Goal: Task Accomplishment & Management: Manage account settings

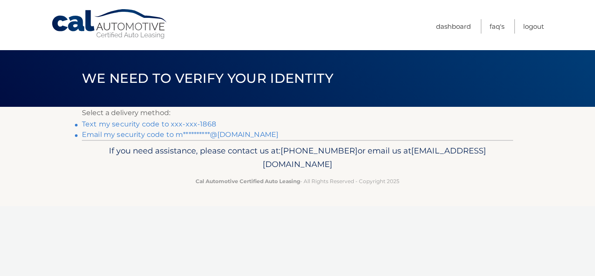
click at [167, 134] on link "**********" at bounding box center [180, 134] width 197 height 8
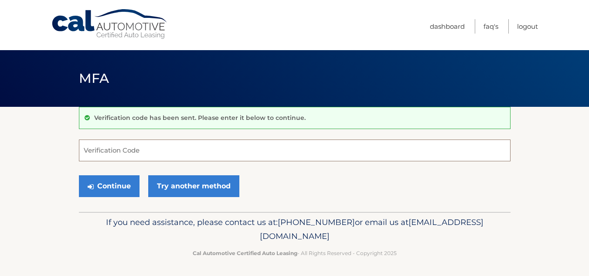
click at [131, 150] on input "Verification Code" at bounding box center [294, 150] width 431 height 22
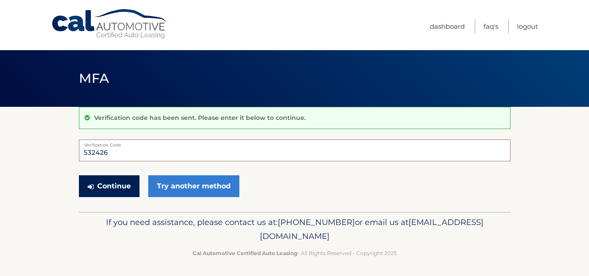
type input "532426"
click at [117, 190] on button "Continue" at bounding box center [109, 186] width 61 height 22
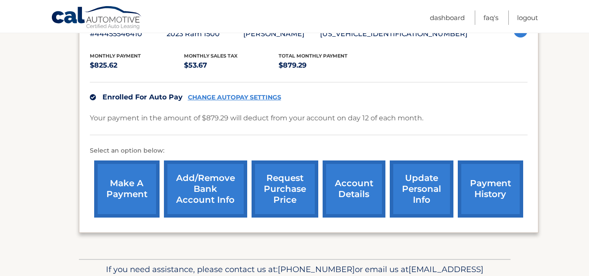
scroll to position [219, 0]
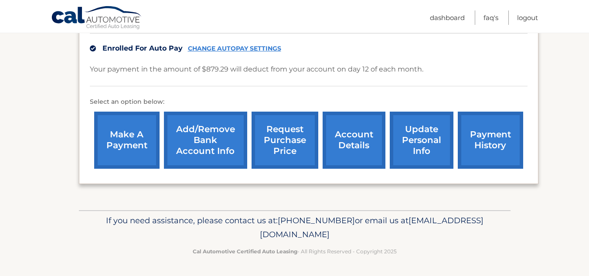
click at [344, 144] on link "account details" at bounding box center [353, 140] width 63 height 57
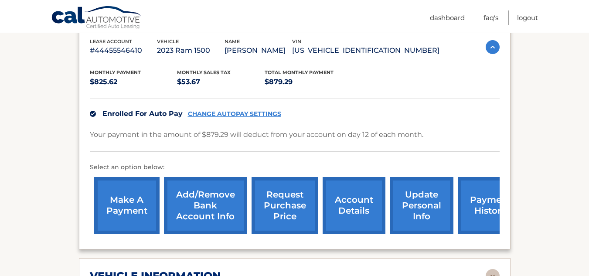
scroll to position [174, 0]
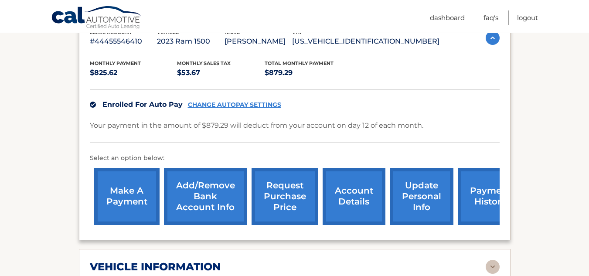
click at [429, 187] on link "update personal info" at bounding box center [422, 196] width 64 height 57
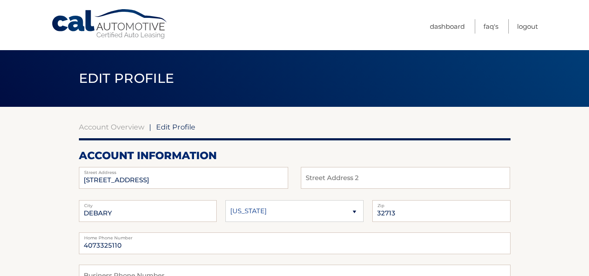
click at [93, 23] on link "Cal Automotive" at bounding box center [110, 24] width 118 height 31
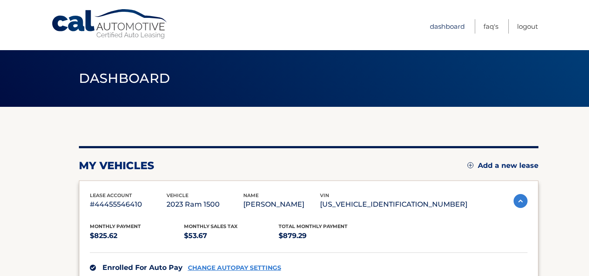
click at [437, 26] on link "Dashboard" at bounding box center [447, 26] width 35 height 14
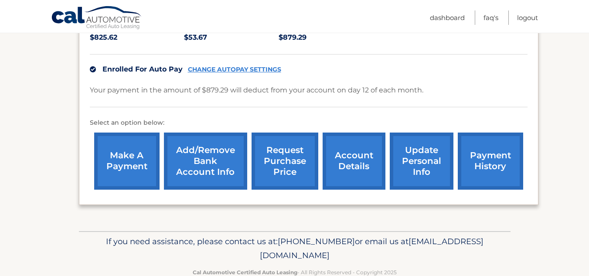
scroll to position [219, 0]
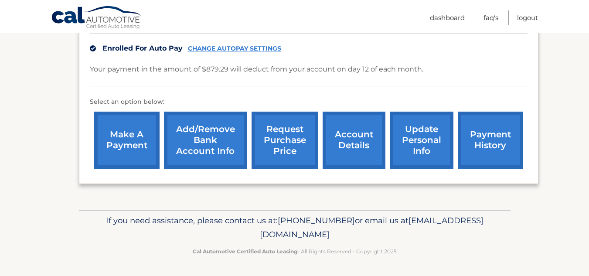
click at [349, 136] on link "account details" at bounding box center [353, 140] width 63 height 57
click at [351, 144] on link "account details" at bounding box center [353, 140] width 63 height 57
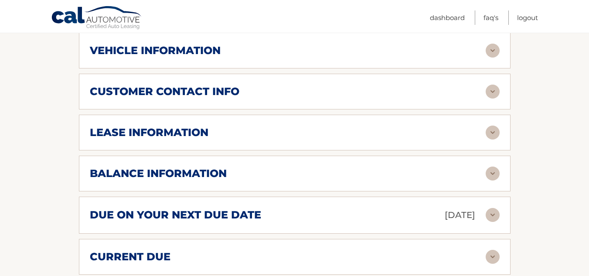
scroll to position [392, 0]
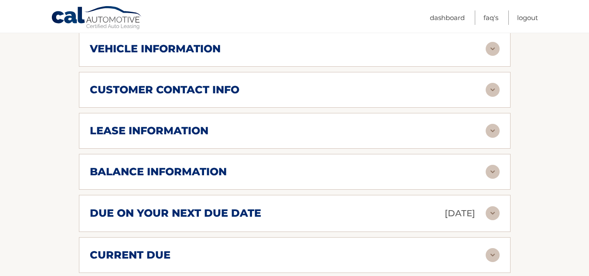
click at [490, 171] on img at bounding box center [492, 172] width 14 height 14
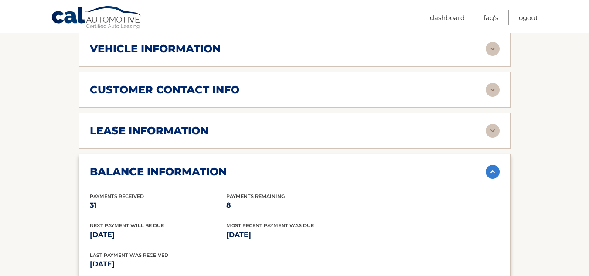
click at [491, 127] on img at bounding box center [492, 131] width 14 height 14
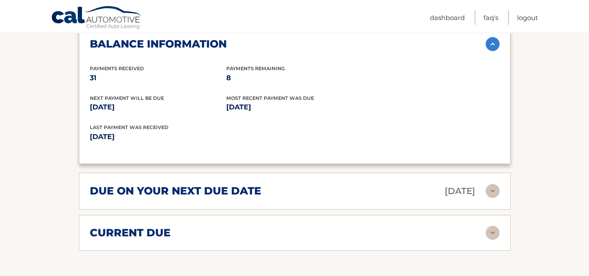
scroll to position [697, 0]
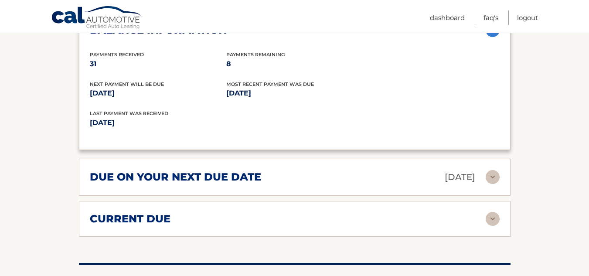
click at [494, 220] on img at bounding box center [492, 219] width 14 height 14
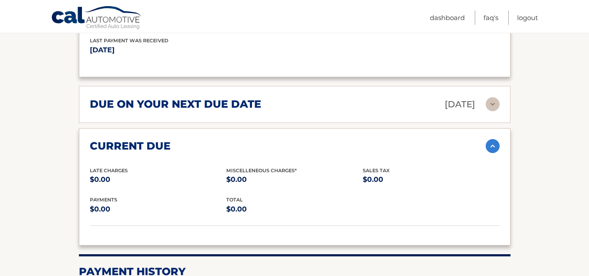
scroll to position [784, 0]
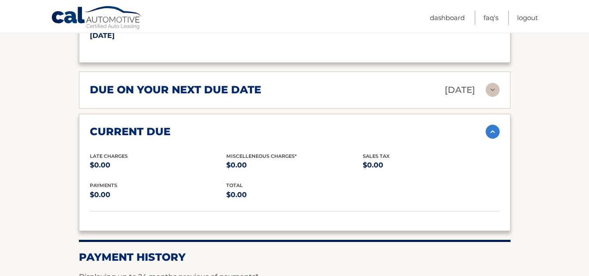
click at [492, 132] on img at bounding box center [492, 132] width 14 height 14
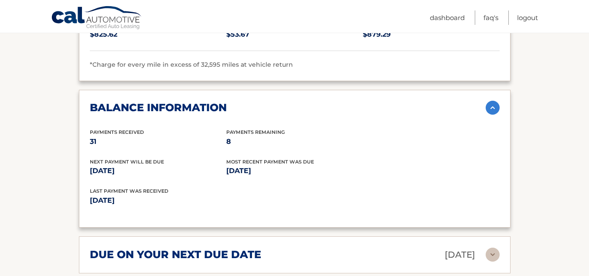
scroll to position [610, 0]
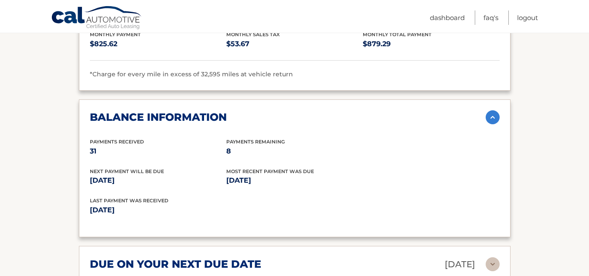
click at [491, 118] on img at bounding box center [492, 117] width 14 height 14
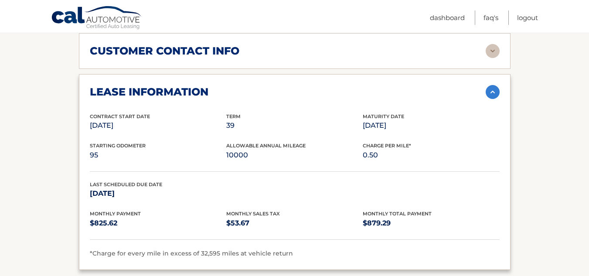
scroll to position [392, 0]
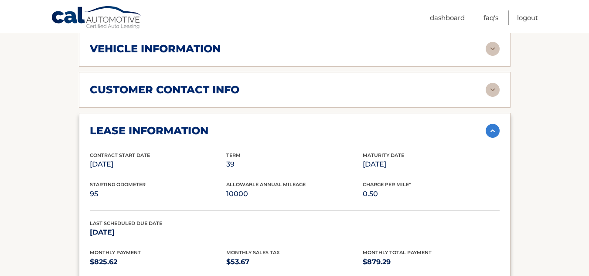
click at [493, 131] on img at bounding box center [492, 131] width 14 height 14
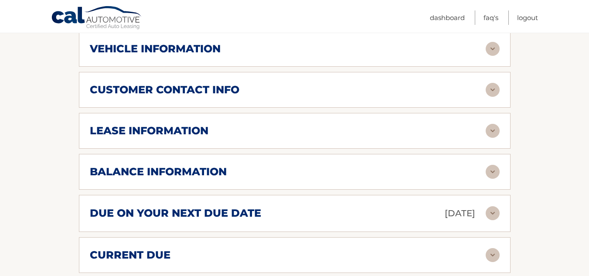
click at [383, 85] on div "customer contact info" at bounding box center [288, 89] width 396 height 13
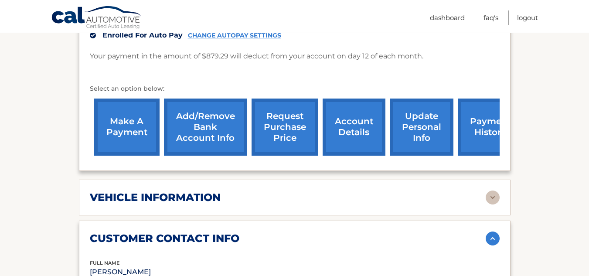
scroll to position [218, 0]
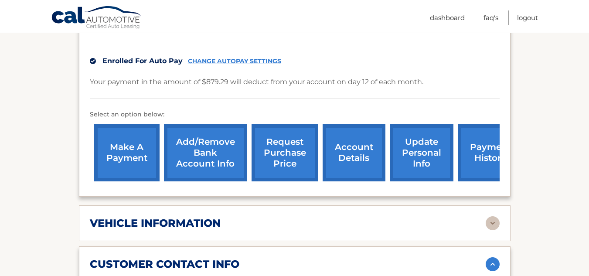
click at [356, 155] on link "account details" at bounding box center [353, 152] width 63 height 57
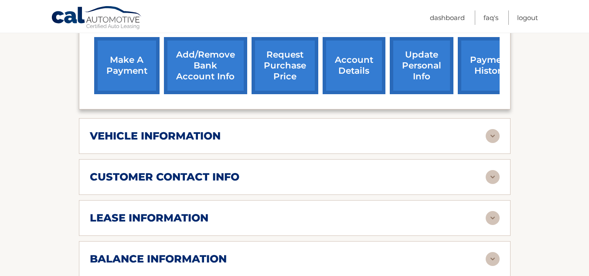
scroll to position [349, 0]
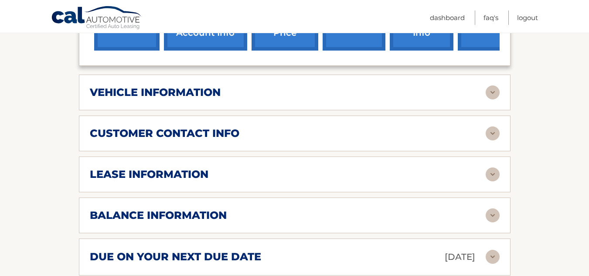
click at [490, 174] on img at bounding box center [492, 174] width 14 height 14
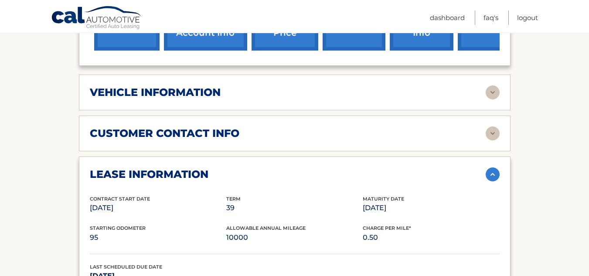
click at [488, 173] on img at bounding box center [492, 174] width 14 height 14
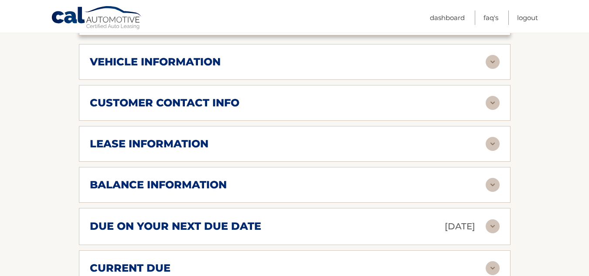
scroll to position [392, 0]
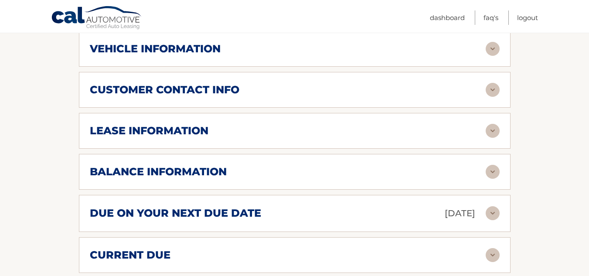
click at [199, 93] on h2 "customer contact info" at bounding box center [164, 89] width 149 height 13
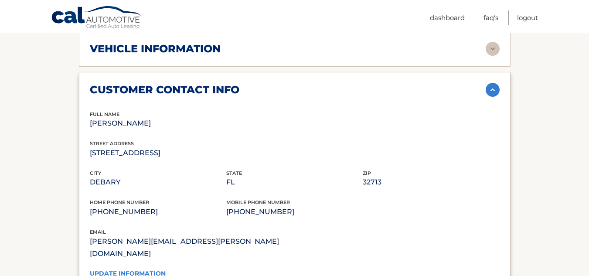
click at [122, 269] on link "update information" at bounding box center [128, 273] width 76 height 8
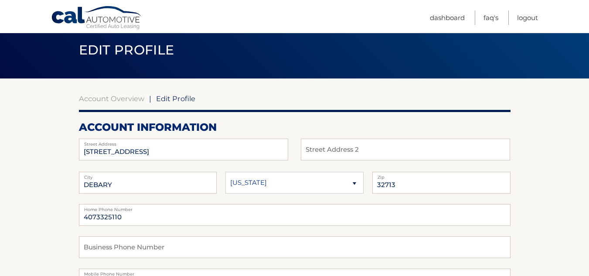
scroll to position [44, 0]
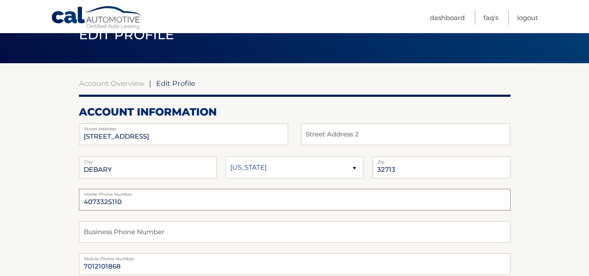
drag, startPoint x: 120, startPoint y: 198, endPoint x: 27, endPoint y: 171, distance: 97.4
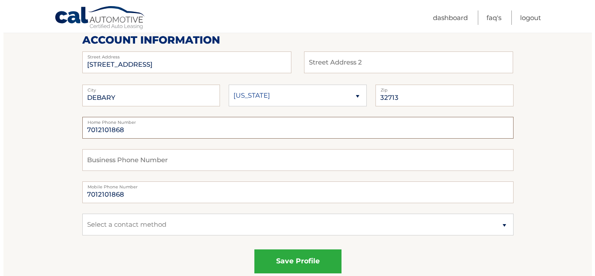
scroll to position [131, 0]
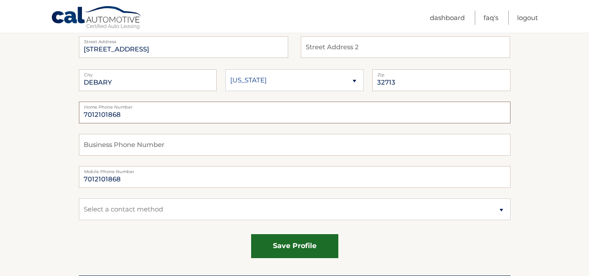
type input "7012101868"
click at [293, 246] on button "save profile" at bounding box center [294, 246] width 87 height 24
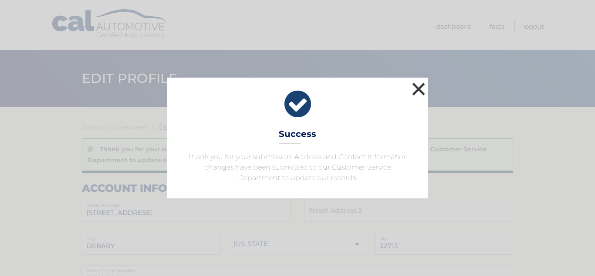
click at [420, 86] on button "×" at bounding box center [418, 88] width 17 height 17
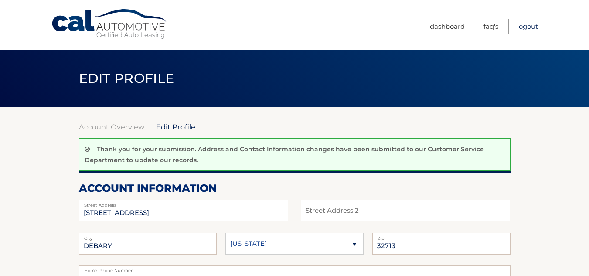
click at [524, 29] on link "Logout" at bounding box center [527, 26] width 21 height 14
